Goal: Communication & Community: Connect with others

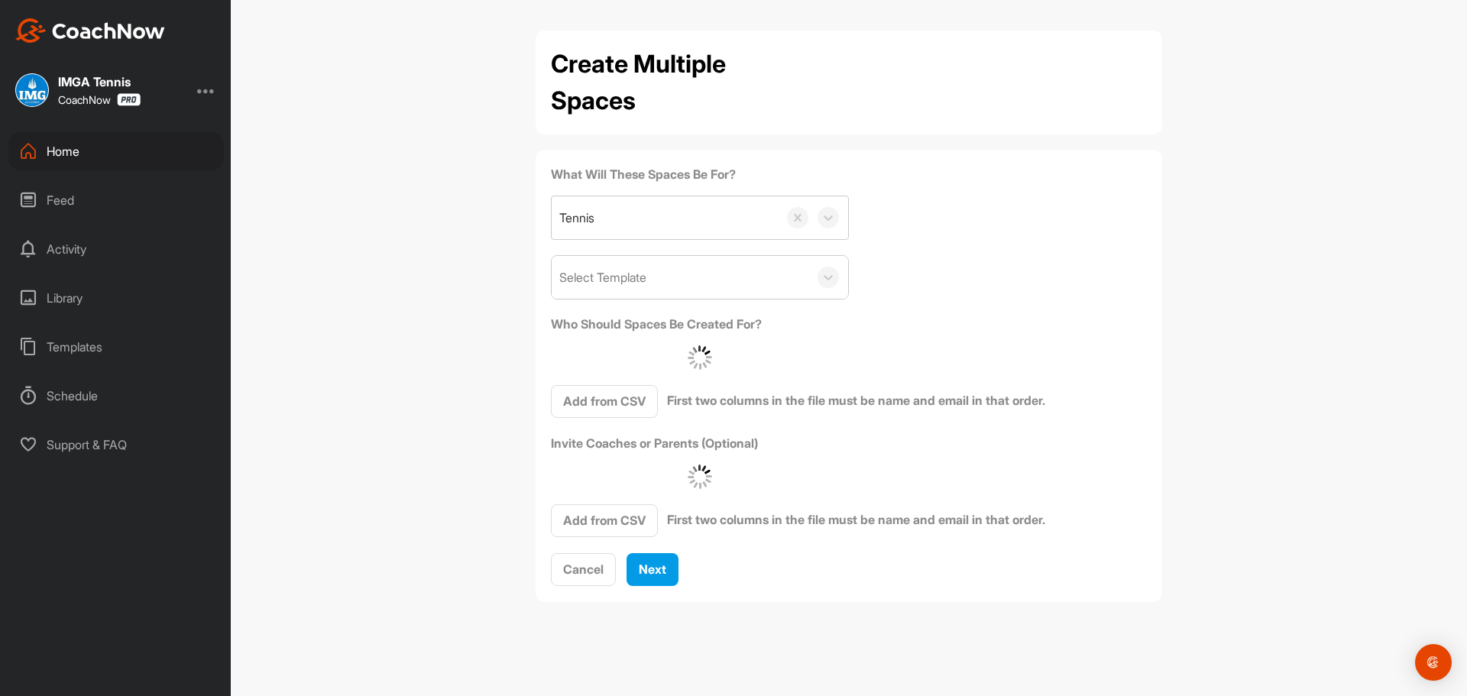
click at [89, 138] on div "Home" at bounding box center [115, 151] width 215 height 38
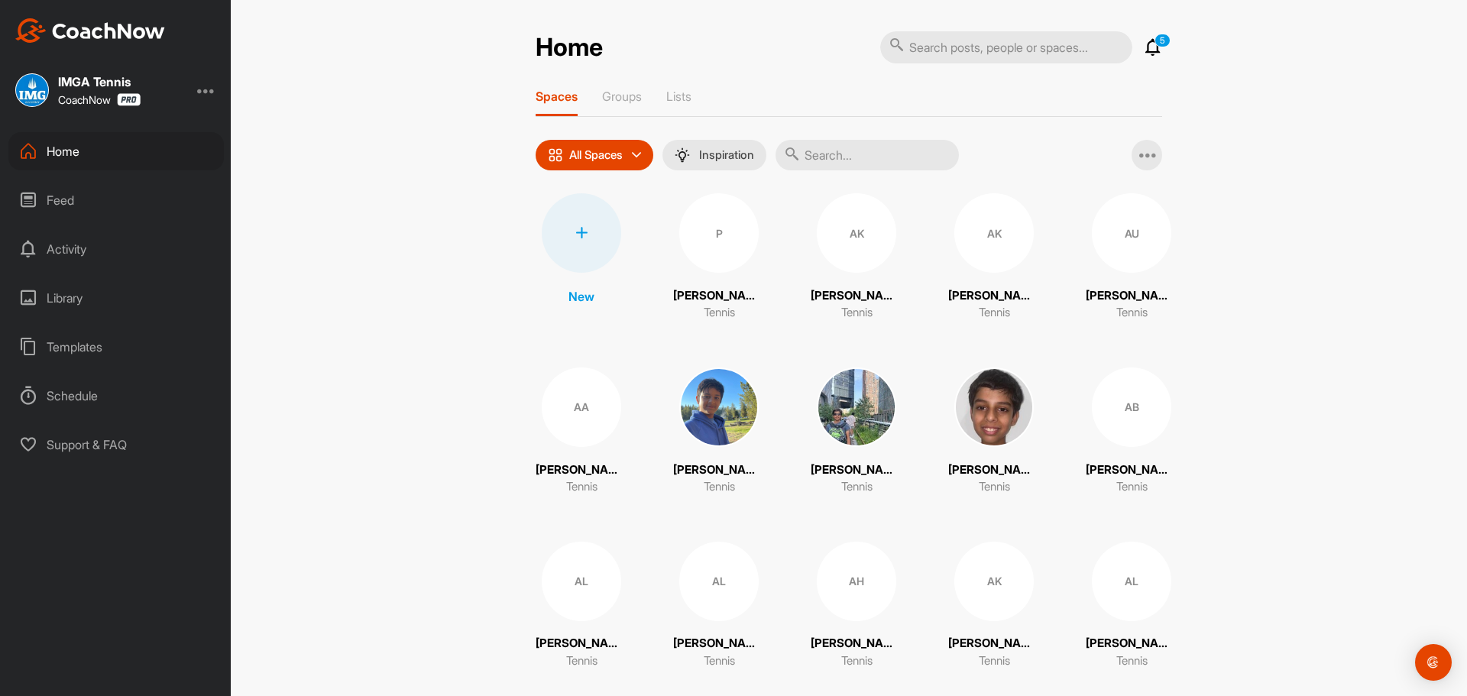
click at [894, 157] on input "text" at bounding box center [866, 155] width 183 height 31
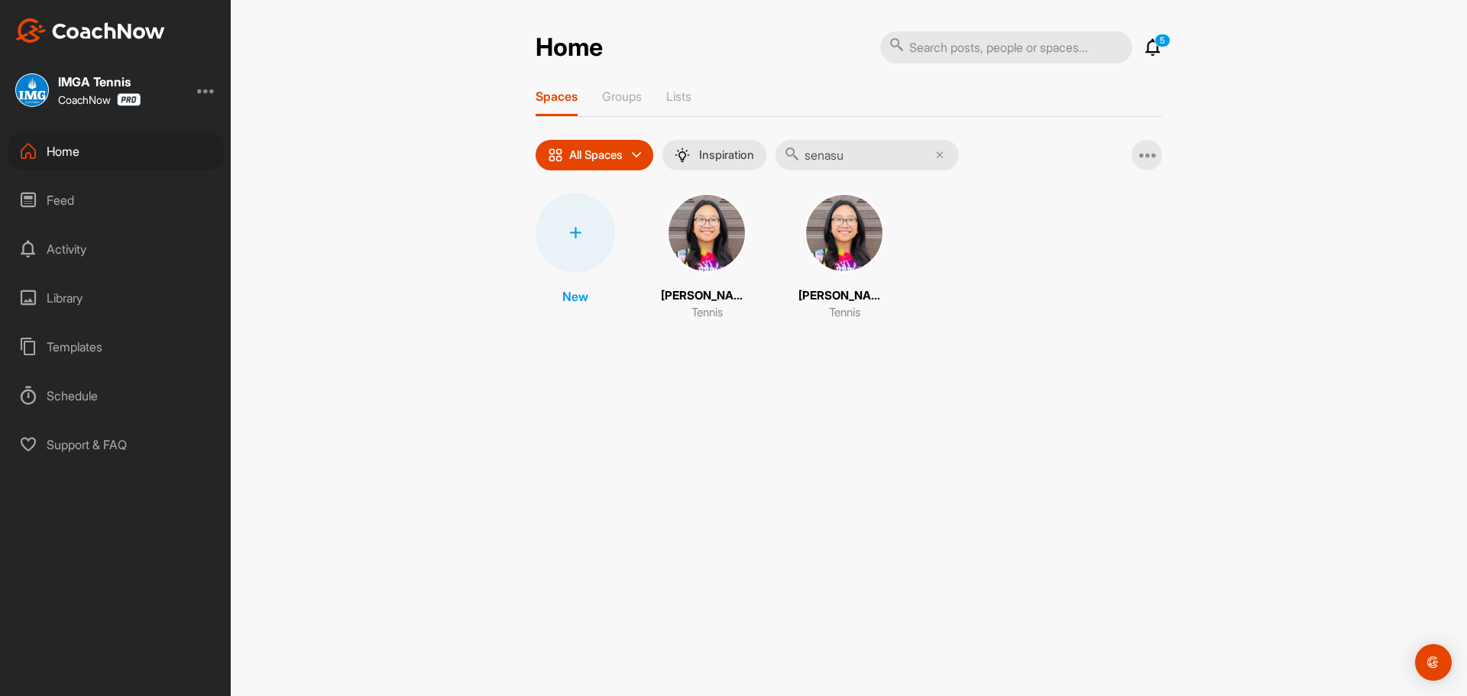
type input "senasu"
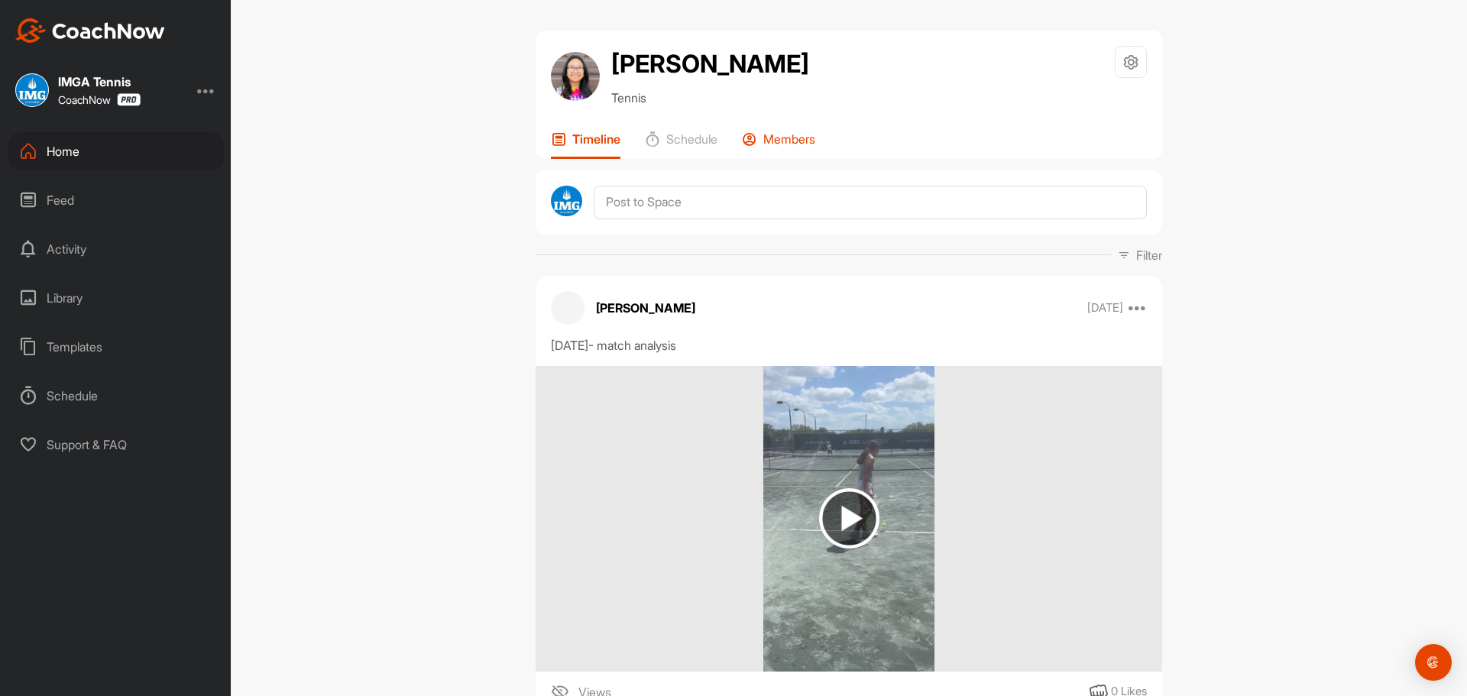
click at [791, 139] on p "Members" at bounding box center [789, 138] width 52 height 15
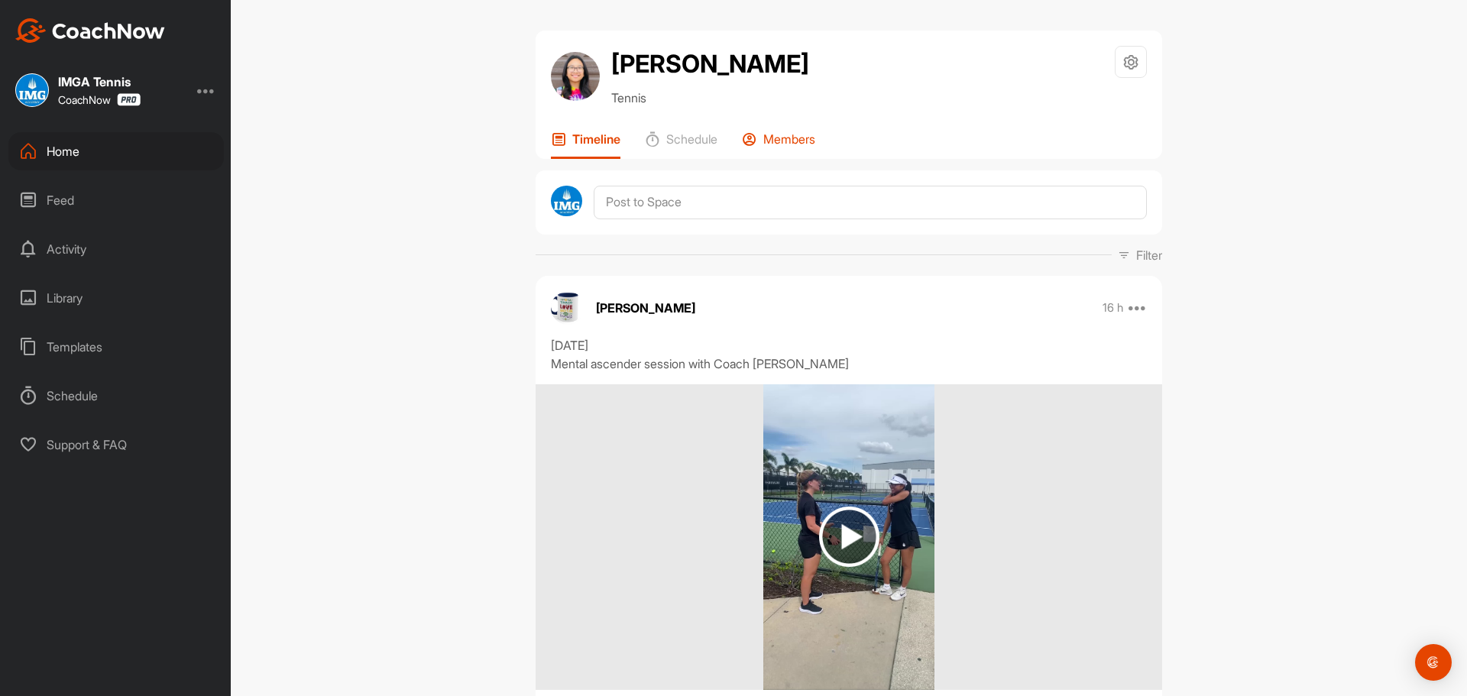
click at [803, 156] on div "Members" at bounding box center [778, 144] width 73 height 27
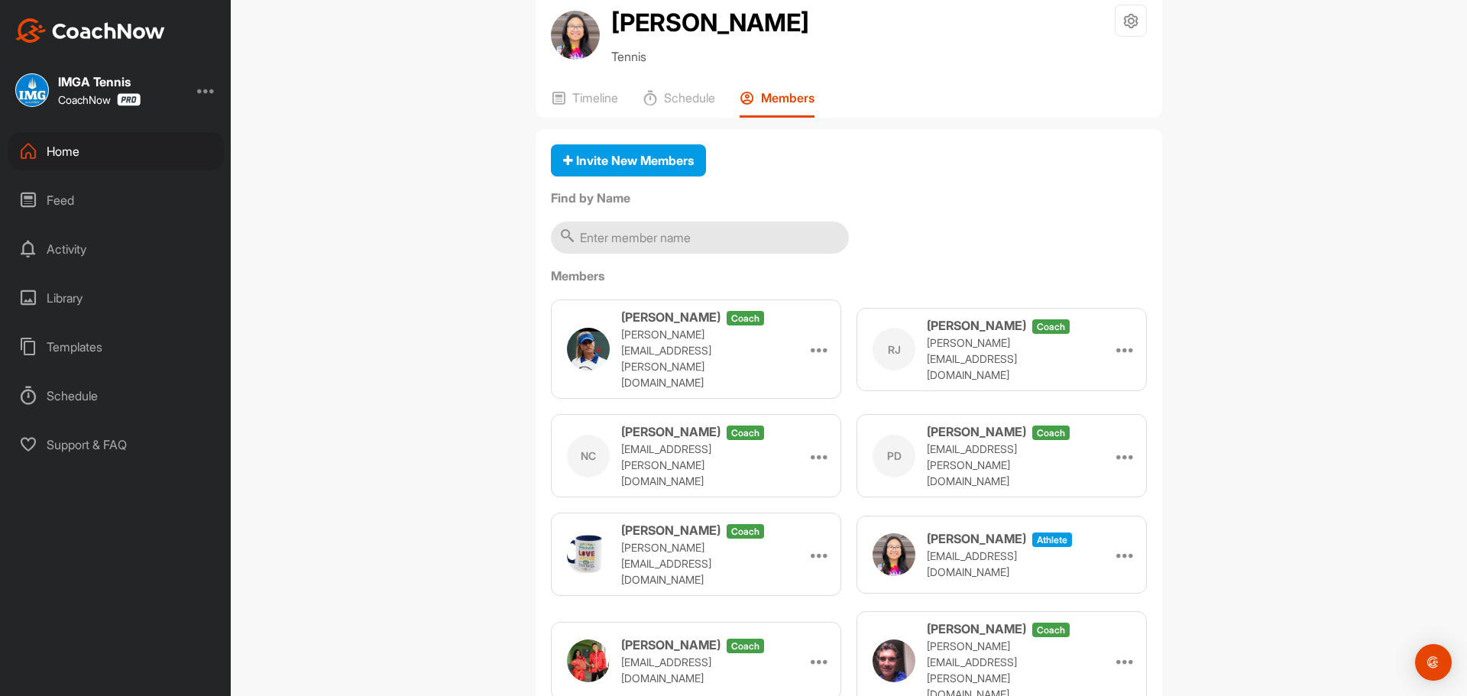
scroll to position [38, 0]
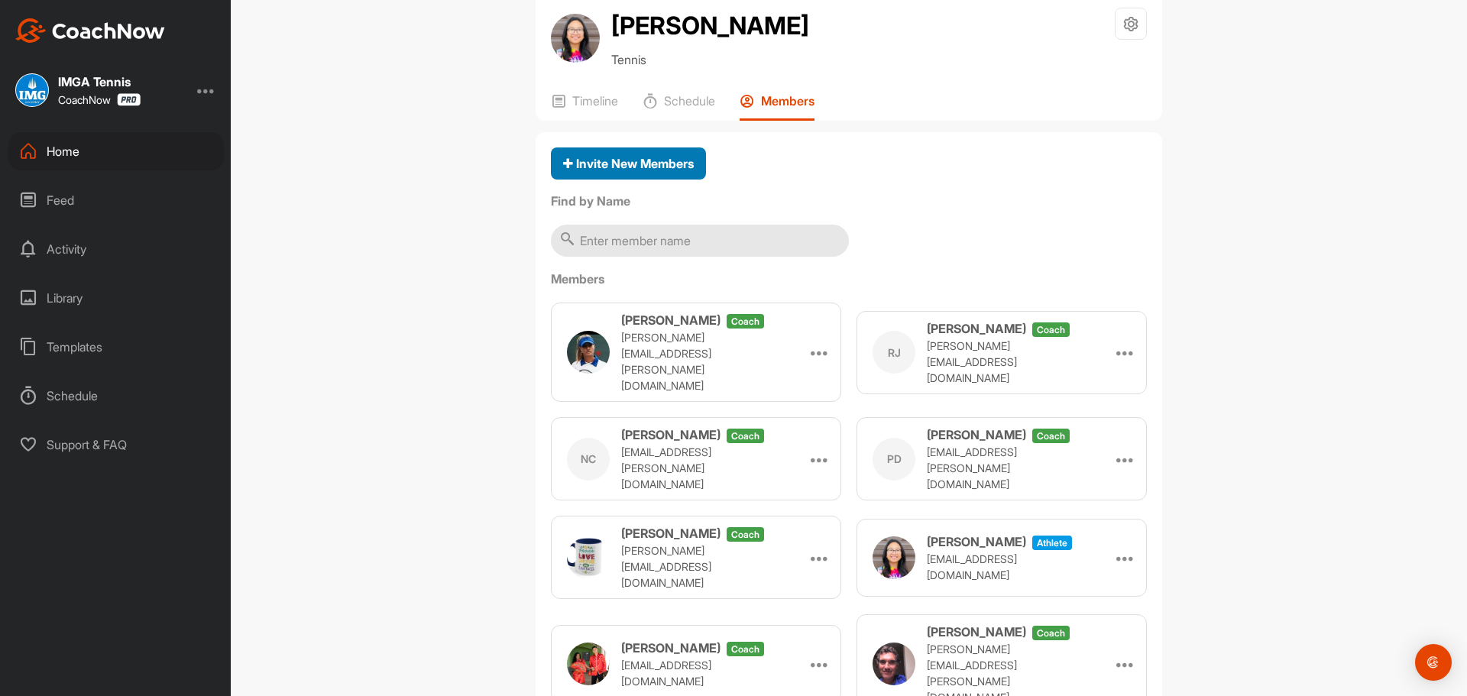
click at [590, 156] on span "Invite New Members" at bounding box center [628, 163] width 131 height 15
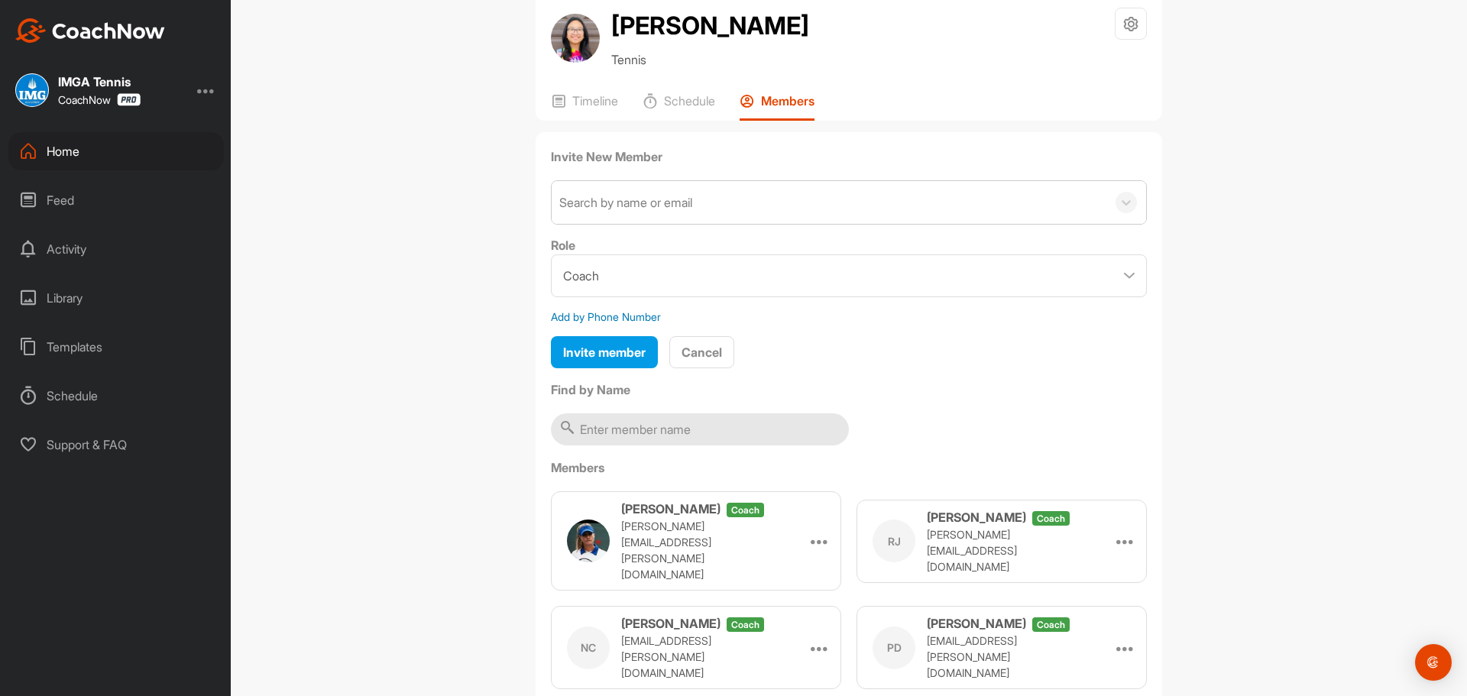
click at [584, 204] on div "Search by name or email" at bounding box center [625, 202] width 133 height 18
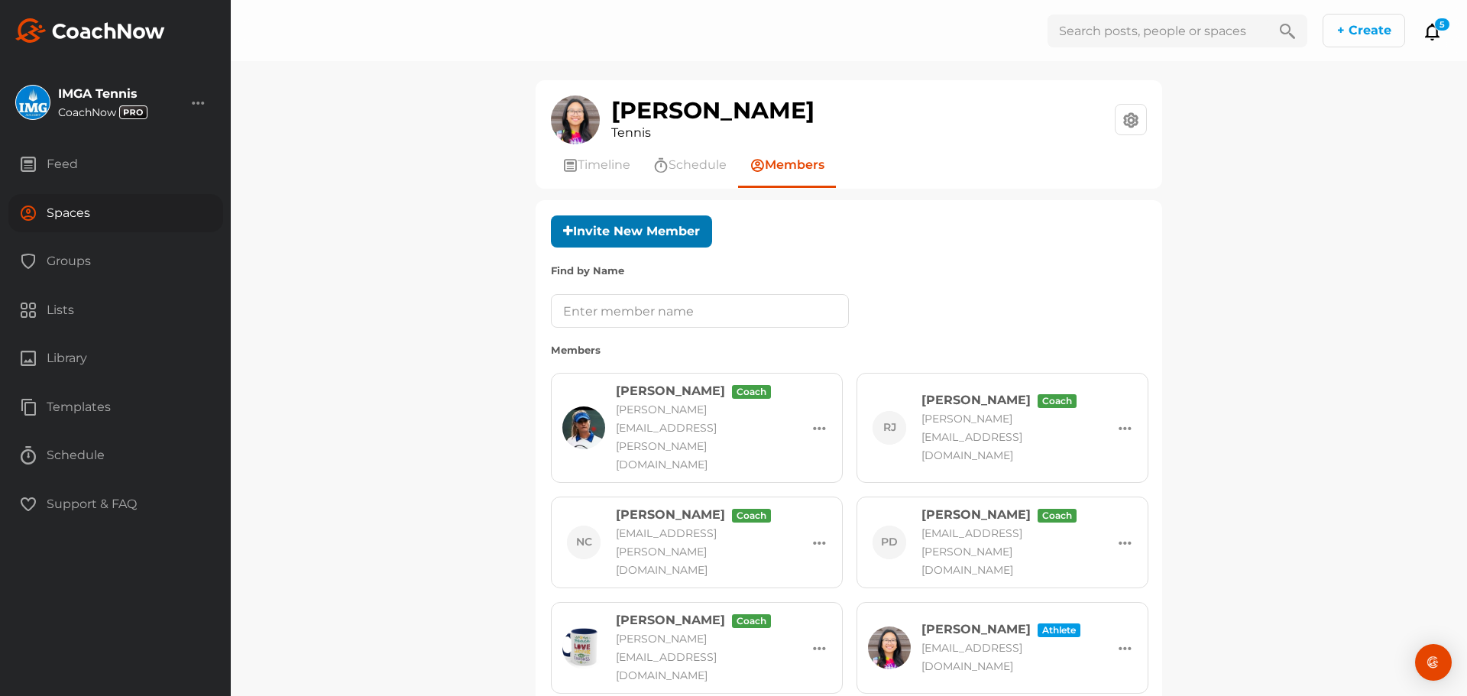
click at [635, 230] on button "Invite New Member" at bounding box center [631, 231] width 161 height 33
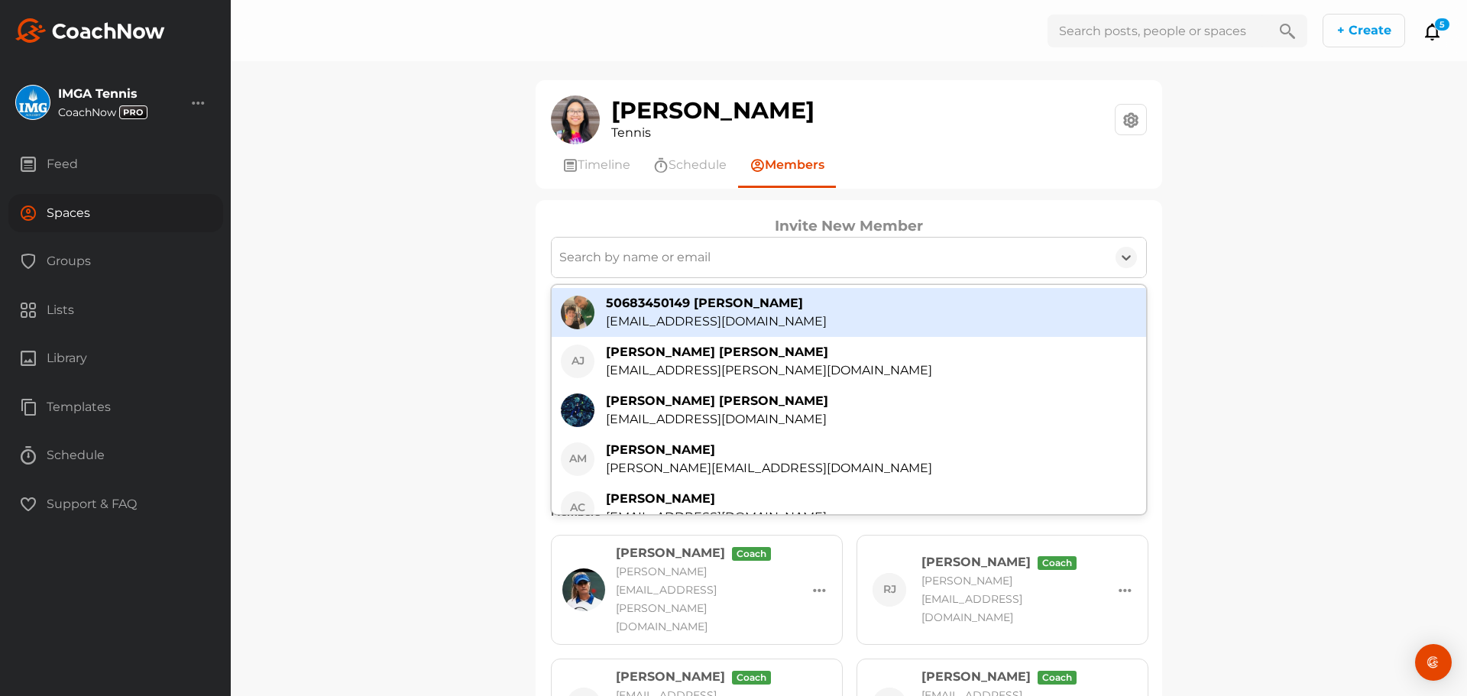
click at [656, 248] on div "Search by name or email" at bounding box center [634, 257] width 151 height 18
paste input "mailto:sutinan2983@gmail.com"
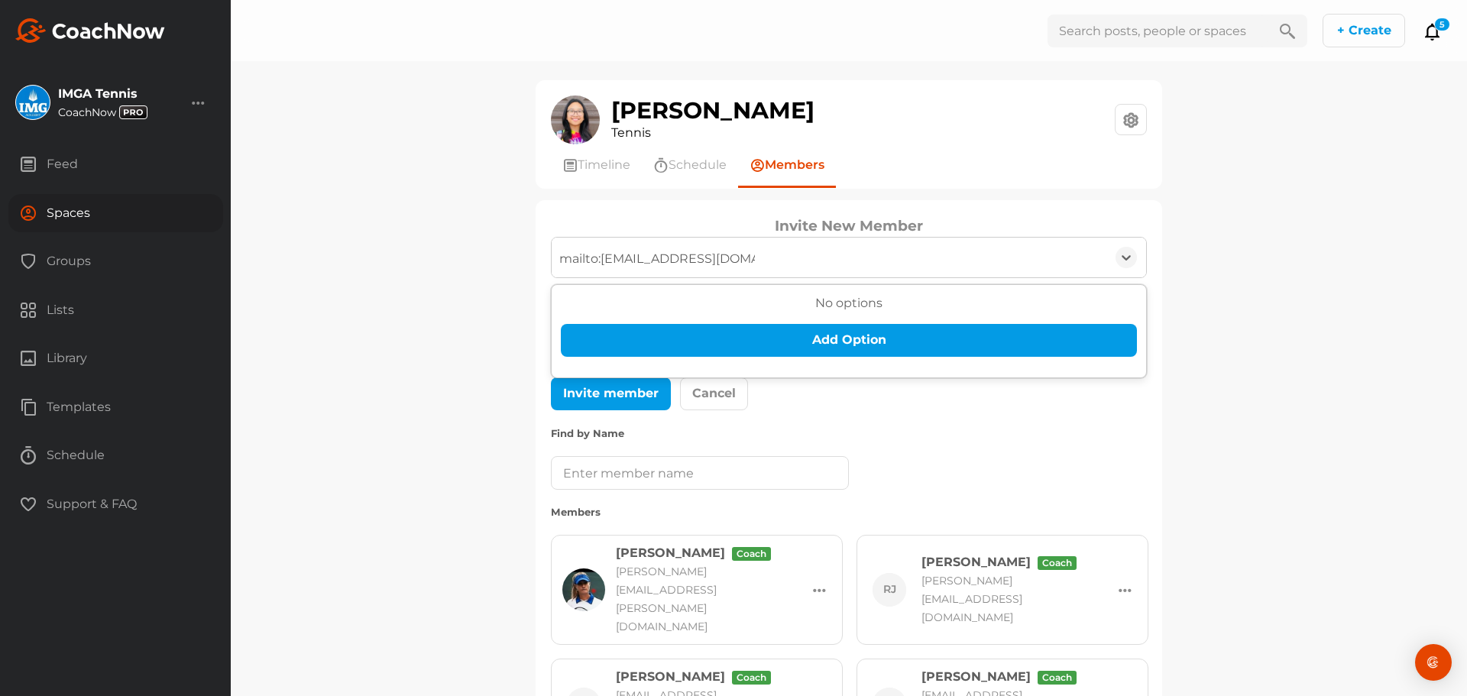
click at [596, 260] on input "mailto:sutinan2983@gmail.com" at bounding box center [657, 259] width 196 height 34
type input "sutinan2983@gmail.com"
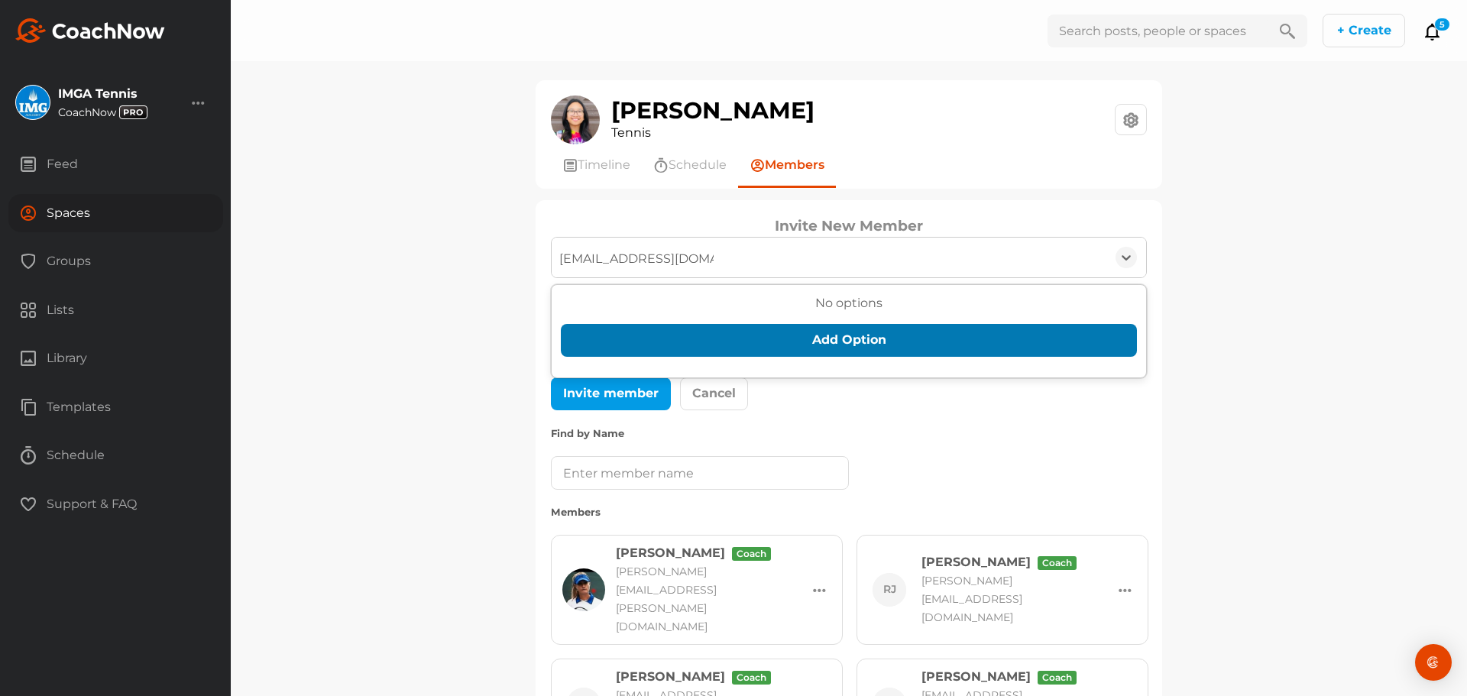
click at [618, 334] on button "Add Option" at bounding box center [849, 340] width 576 height 33
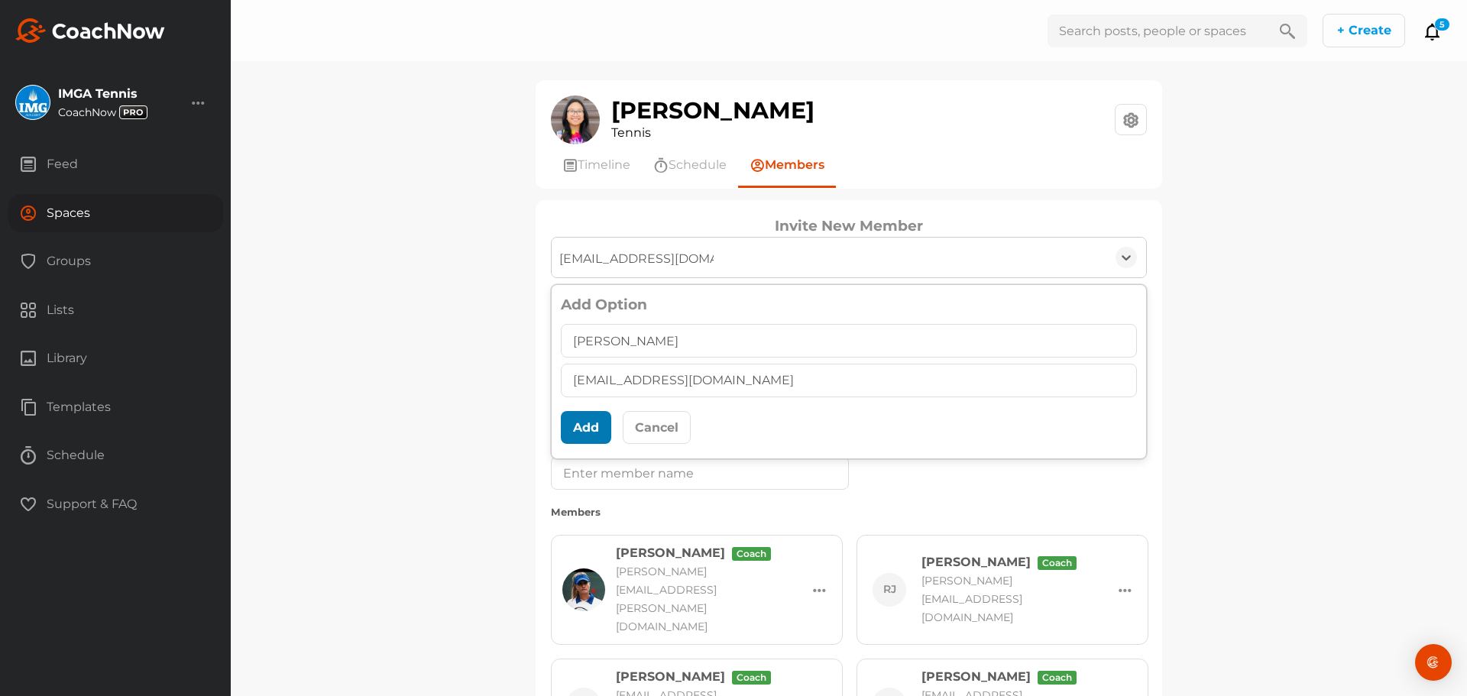
type input "Sutinan Senasu"
click at [567, 432] on button "Add" at bounding box center [586, 427] width 50 height 33
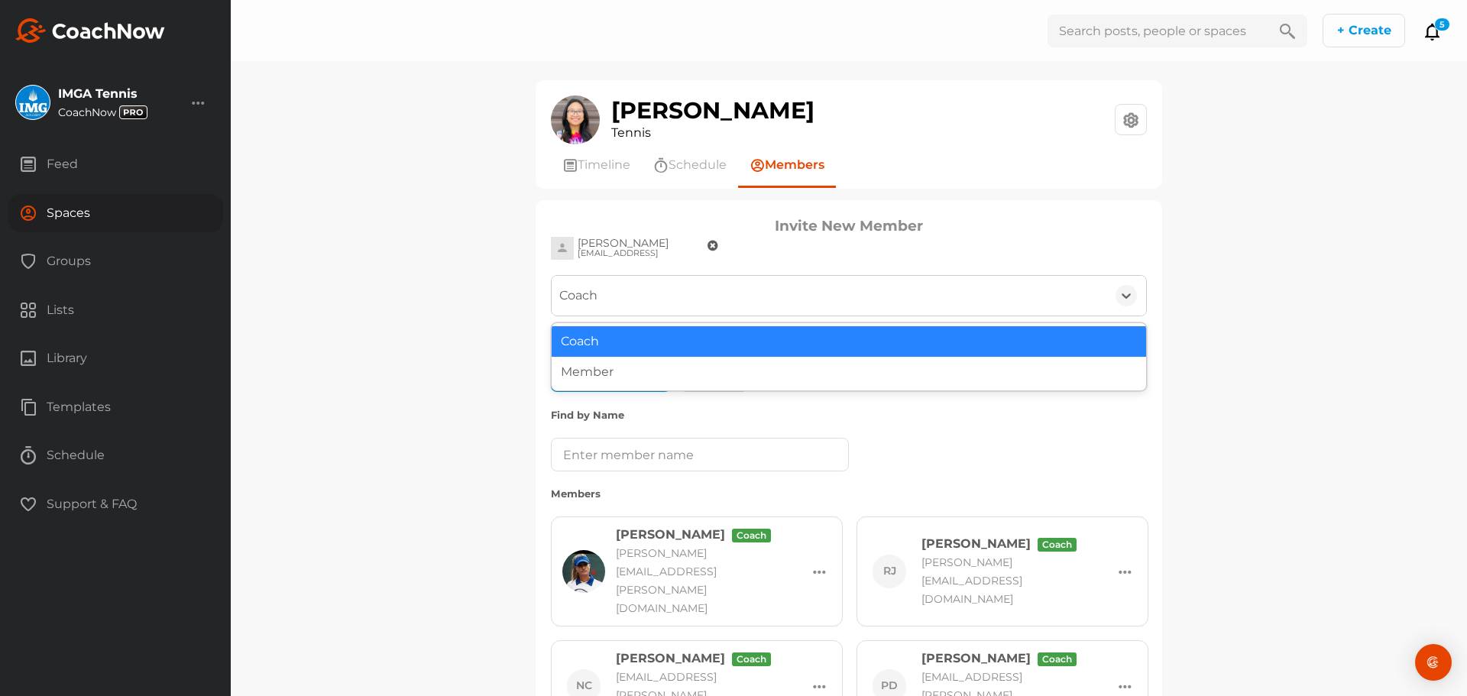
click at [611, 301] on div "Coach" at bounding box center [828, 296] width 555 height 40
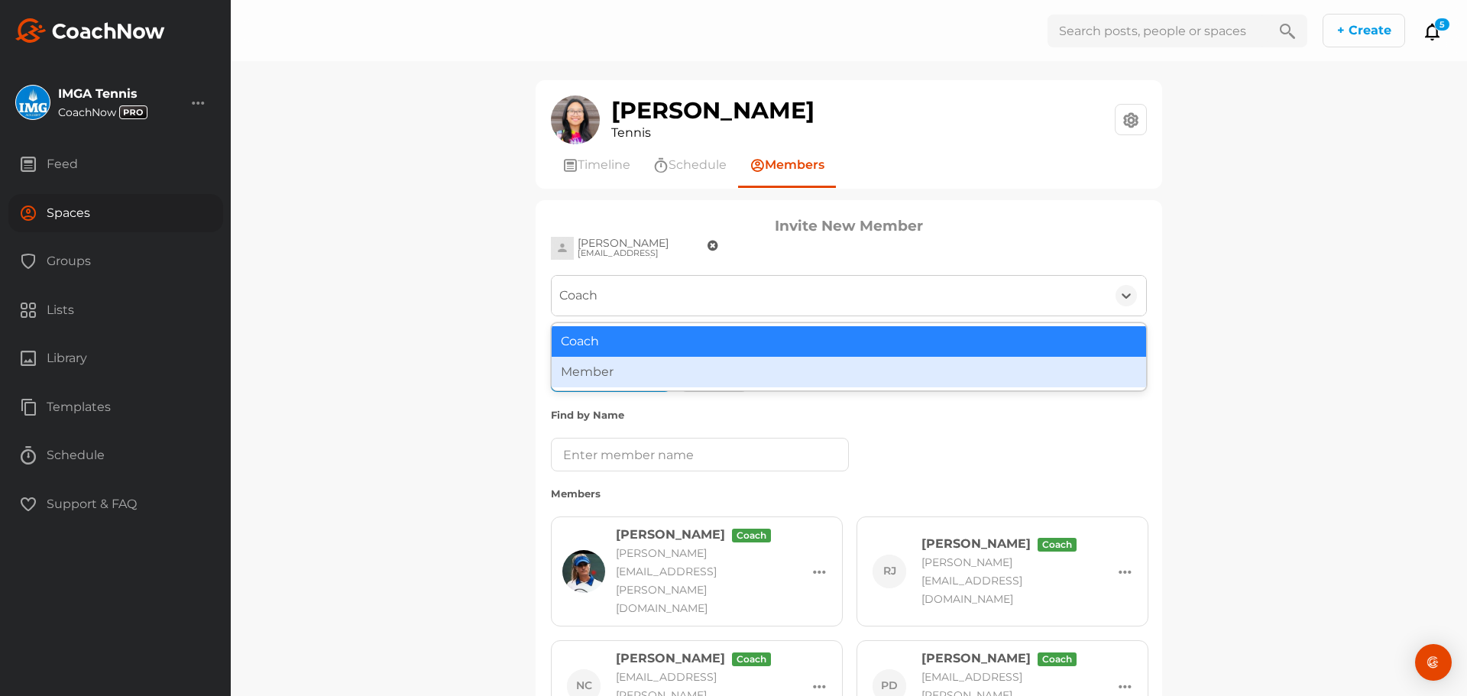
click at [595, 364] on div "Member" at bounding box center [848, 372] width 594 height 31
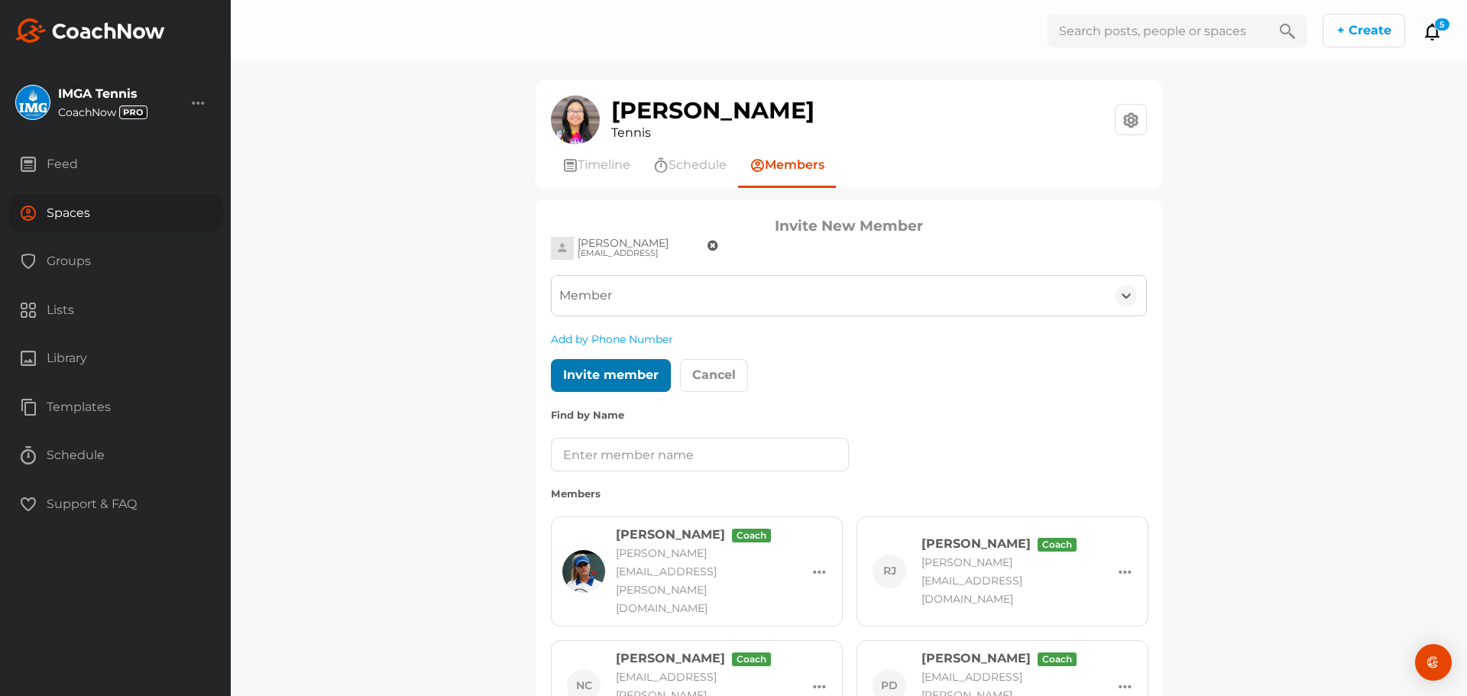
click at [596, 374] on div at bounding box center [599, 377] width 6 height 6
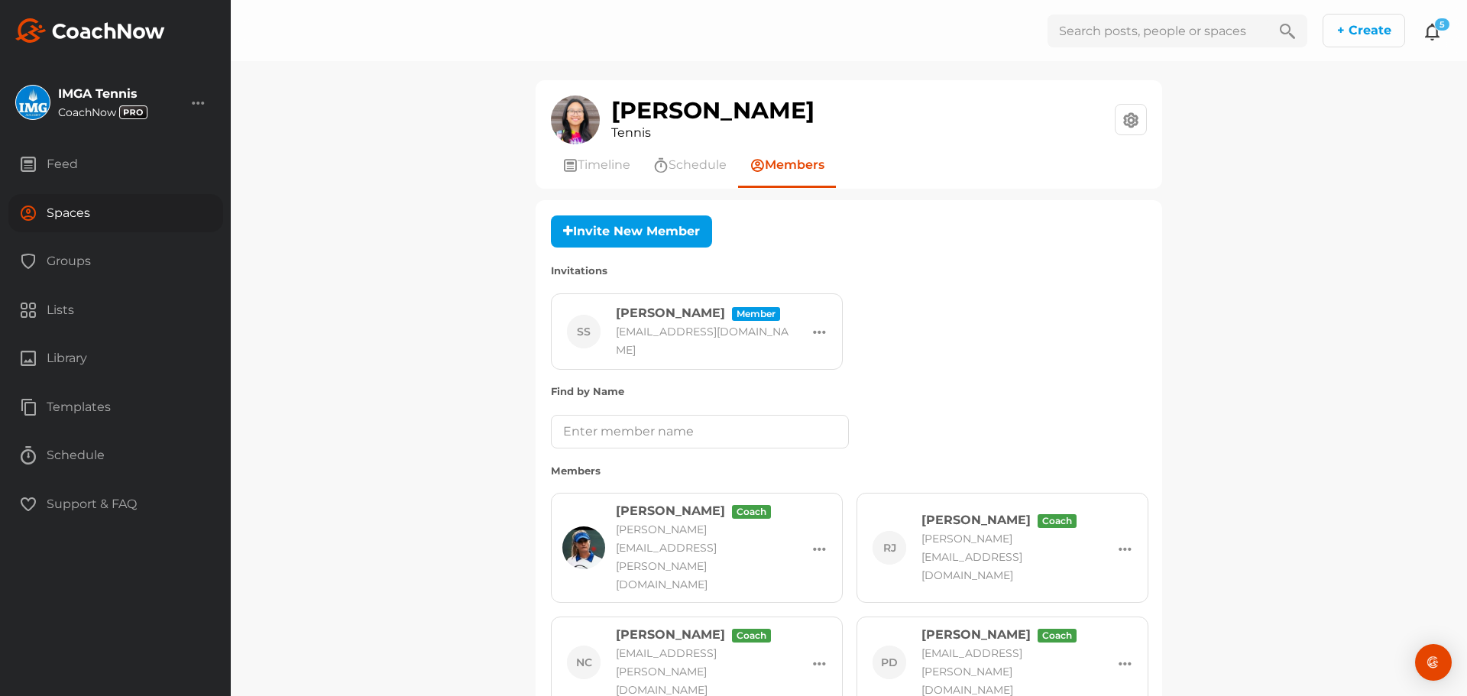
click at [1436, 37] on icon at bounding box center [1432, 31] width 18 height 18
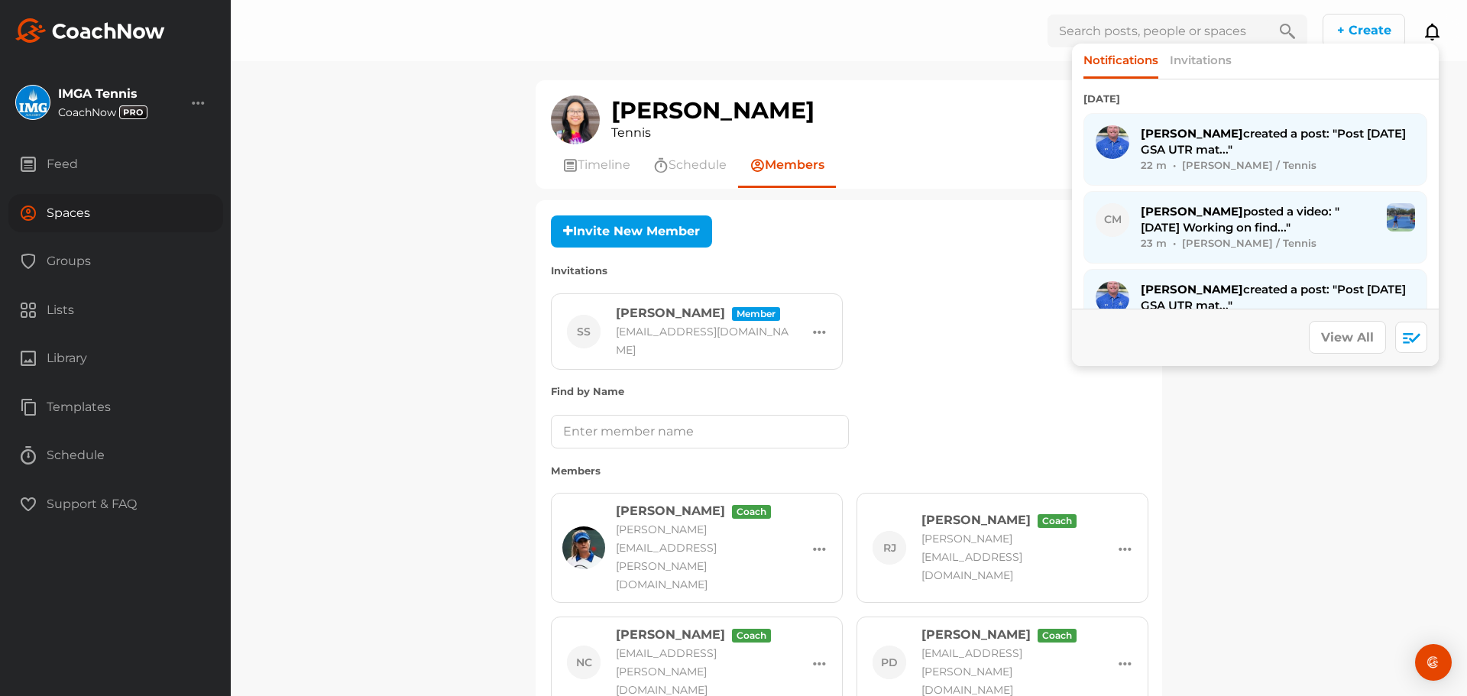
click at [1331, 154] on div "Jakub G. created a post: "Post 9/23/2025 GSA UTR mat..." 22 m • Philippe L. / T…" at bounding box center [1277, 149] width 274 height 48
